Goal: Navigation & Orientation: Go to known website

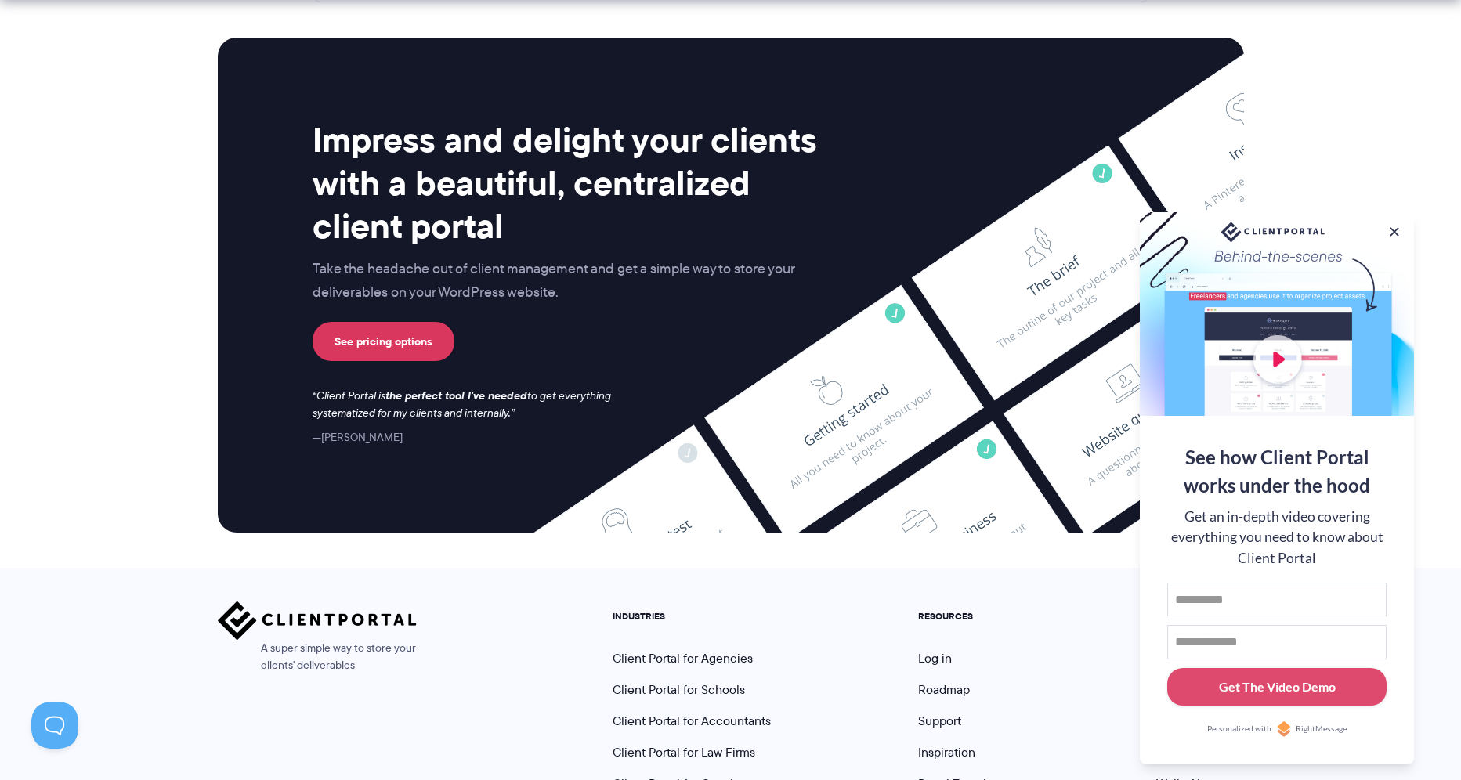
scroll to position [6420, 0]
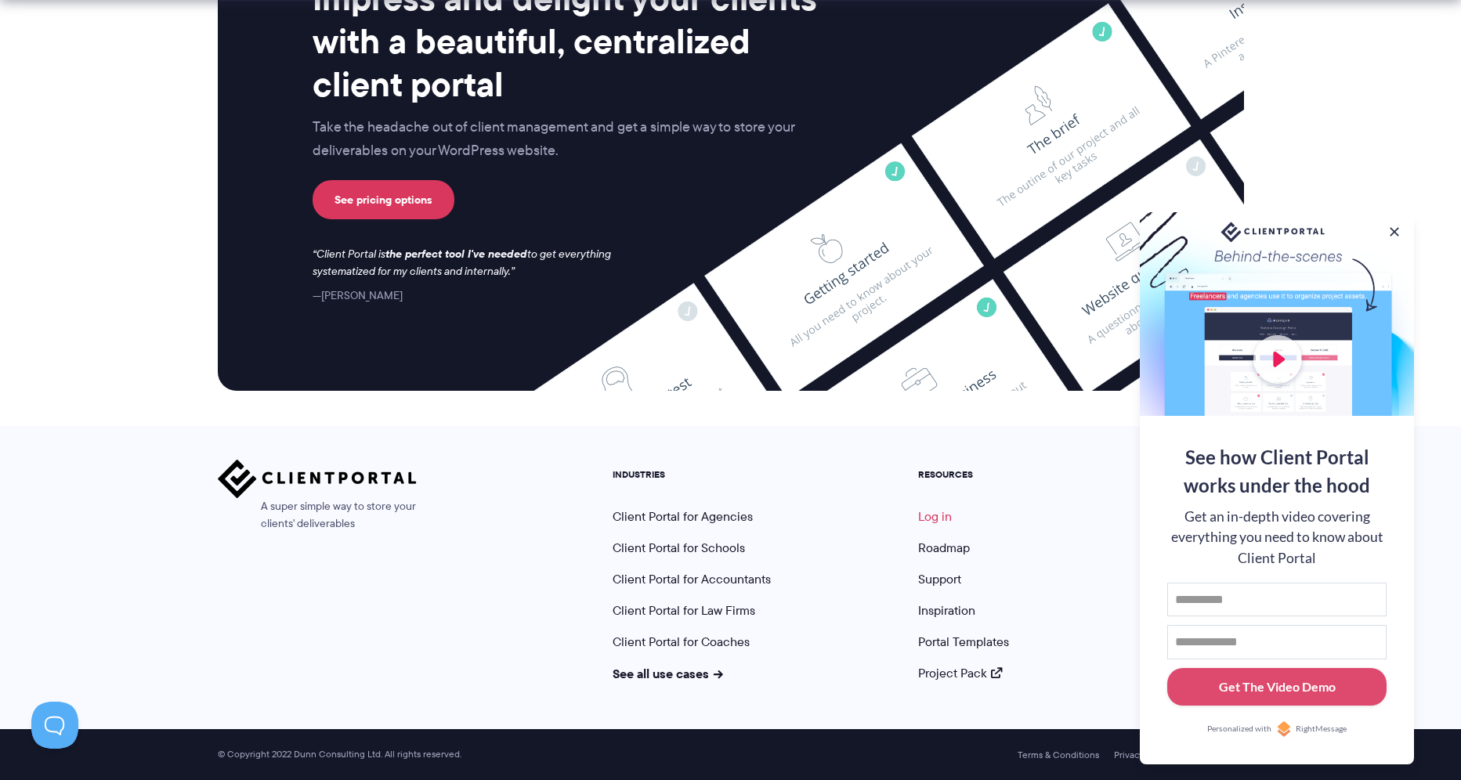
click at [930, 515] on link "Log in" at bounding box center [935, 517] width 34 height 18
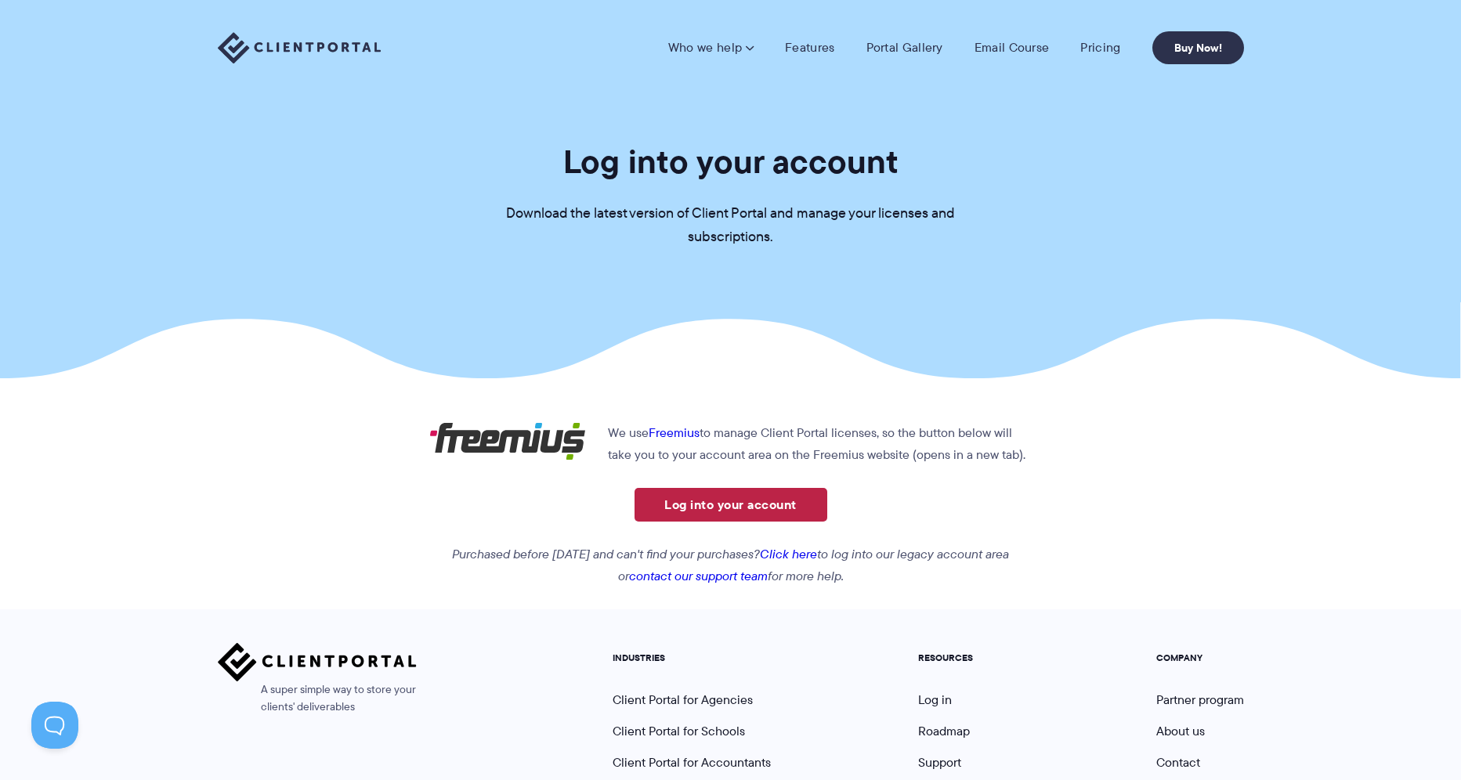
click at [680, 502] on link "Log into your account" at bounding box center [730, 505] width 193 height 34
